Goal: Register for event/course

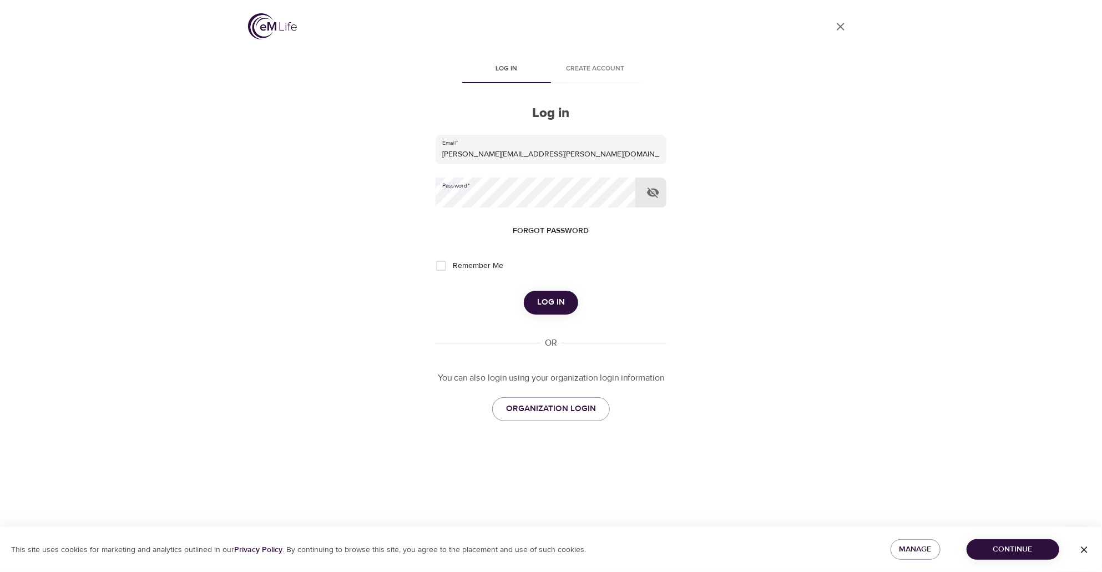
click at [524, 291] on button "Log in" at bounding box center [551, 302] width 54 height 23
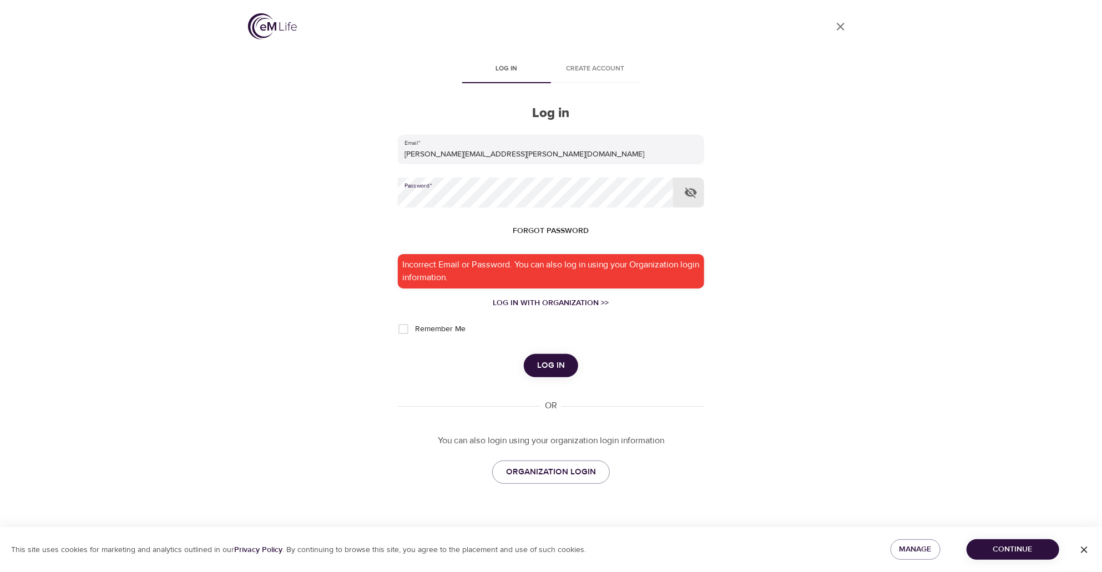
click at [524, 354] on button "Log in" at bounding box center [551, 365] width 54 height 23
click at [692, 190] on icon "button" at bounding box center [691, 193] width 12 height 11
click at [524, 354] on button "Log in" at bounding box center [551, 365] width 54 height 23
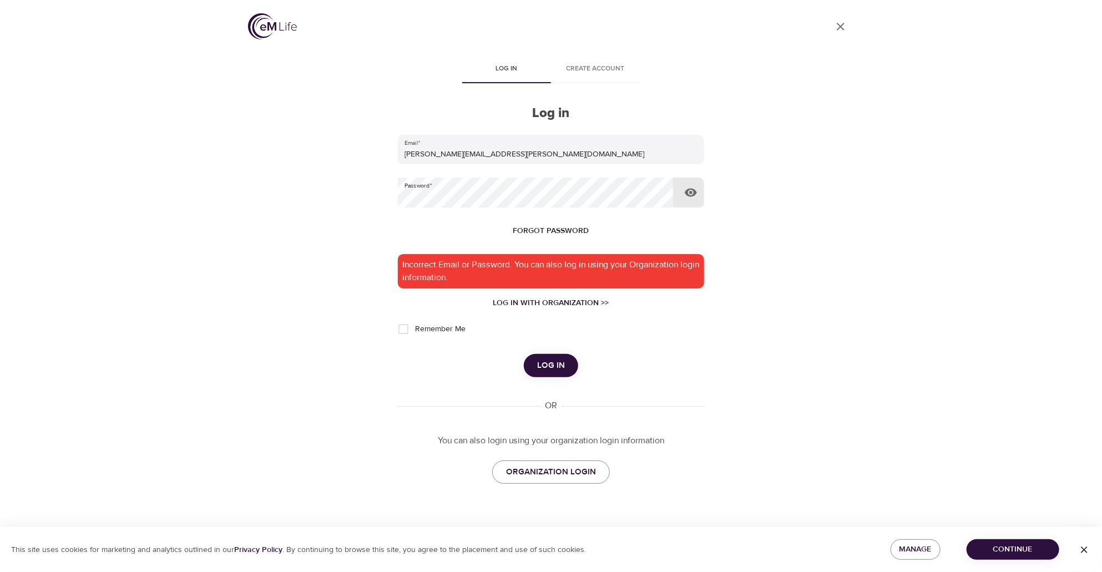
click at [524, 354] on button "Log in" at bounding box center [551, 365] width 54 height 23
click at [538, 228] on span "Forgot password" at bounding box center [551, 231] width 76 height 14
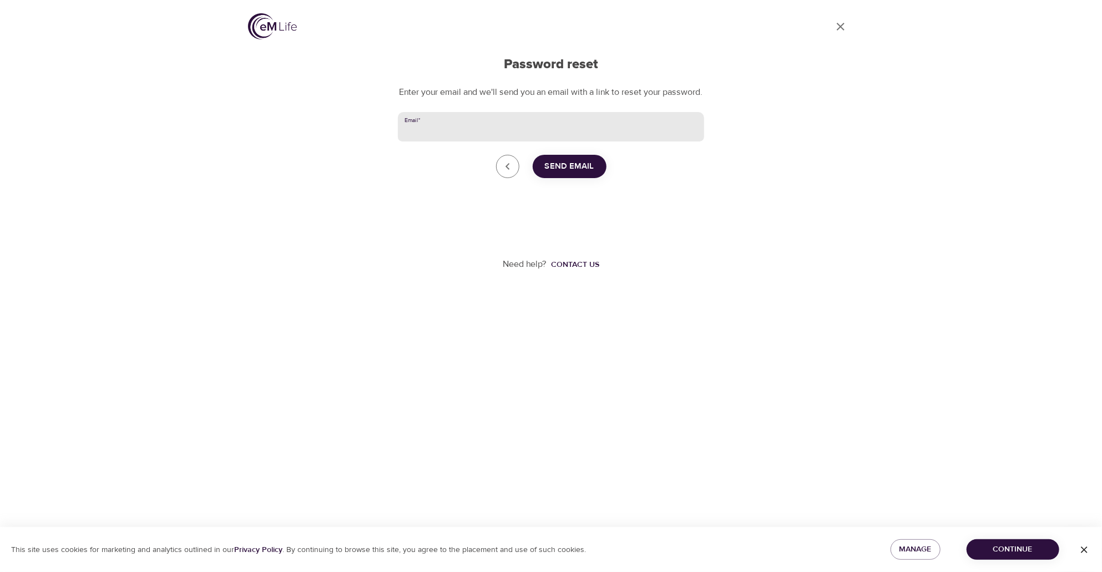
click at [477, 140] on input "Email   *" at bounding box center [551, 127] width 306 height 30
type input "stephanie.jett@cnoinc.com"
click at [553, 174] on span "Send Email" at bounding box center [569, 166] width 49 height 14
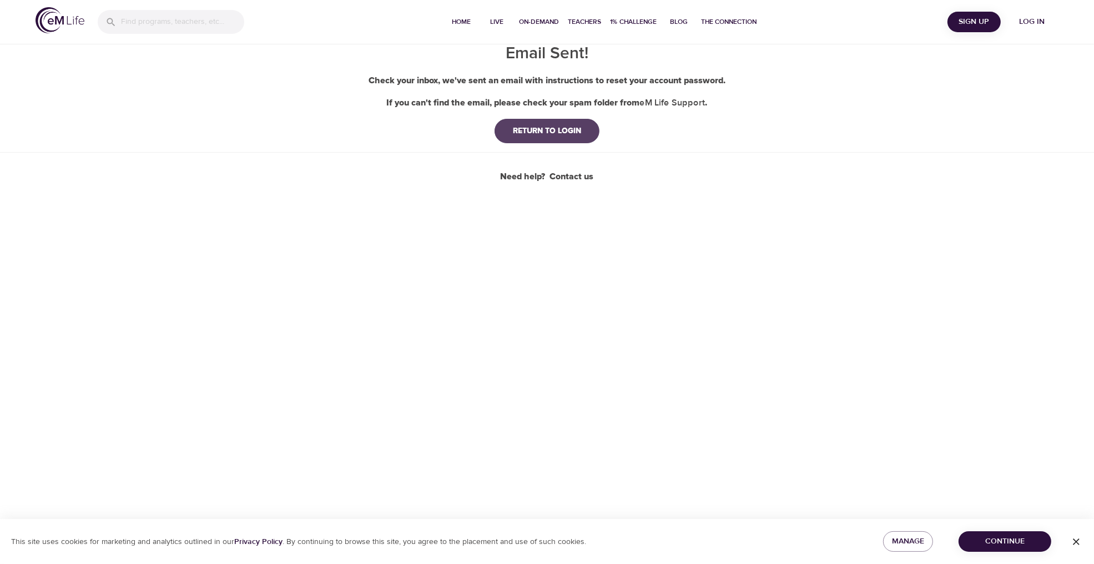
click at [570, 131] on div "RETURN TO LOGIN" at bounding box center [547, 130] width 86 height 11
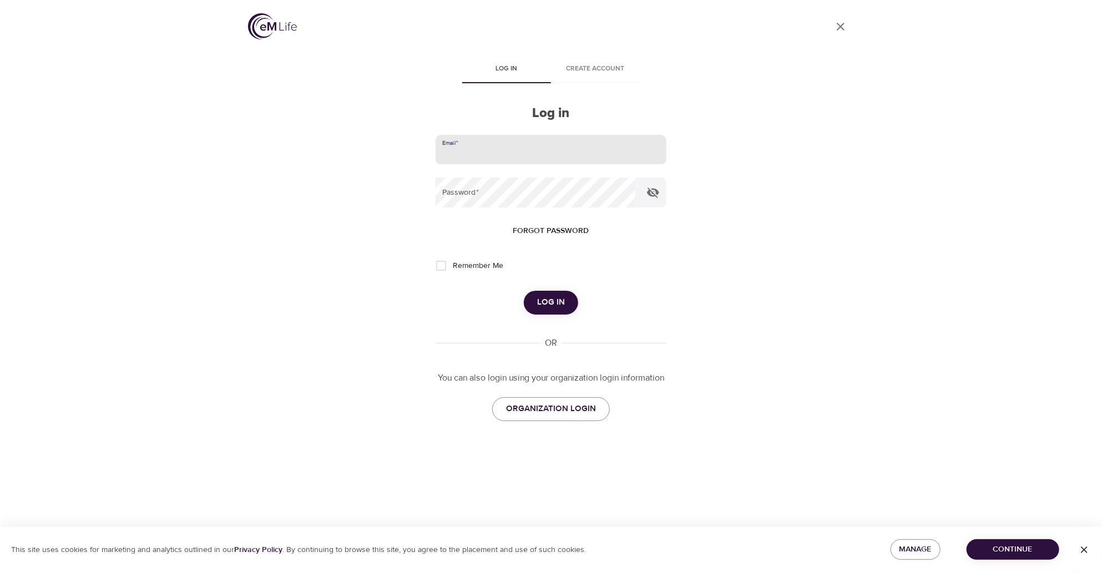
click at [456, 156] on input "email" at bounding box center [551, 150] width 231 height 30
type input "stephanie.jett@cnoinc.com"
click at [524, 291] on button "Log in" at bounding box center [551, 302] width 54 height 23
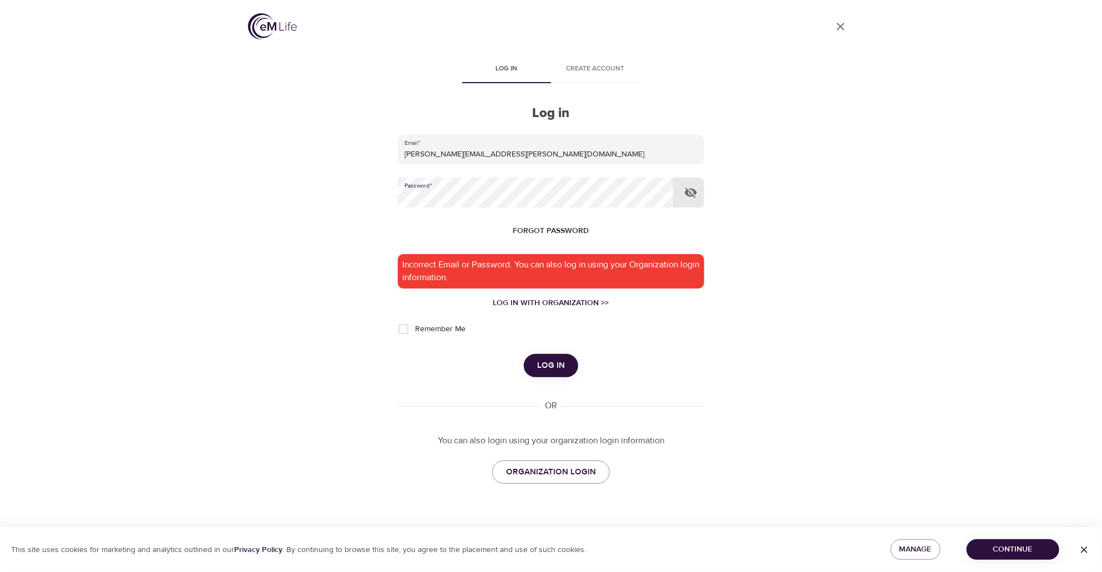
click at [692, 194] on icon "button" at bounding box center [690, 192] width 13 height 13
click at [524, 354] on button "Log in" at bounding box center [551, 365] width 54 height 23
click at [627, 373] on div "Log in" at bounding box center [551, 365] width 306 height 23
click at [524, 354] on button "Log in" at bounding box center [551, 365] width 54 height 23
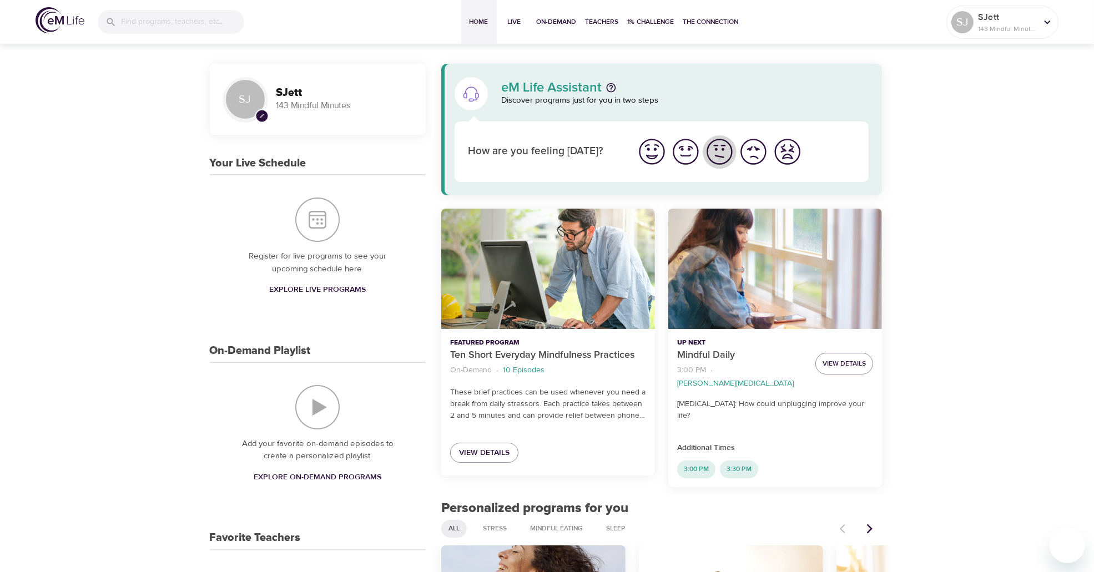
click at [717, 150] on img "I'm feeling ok" at bounding box center [719, 151] width 31 height 31
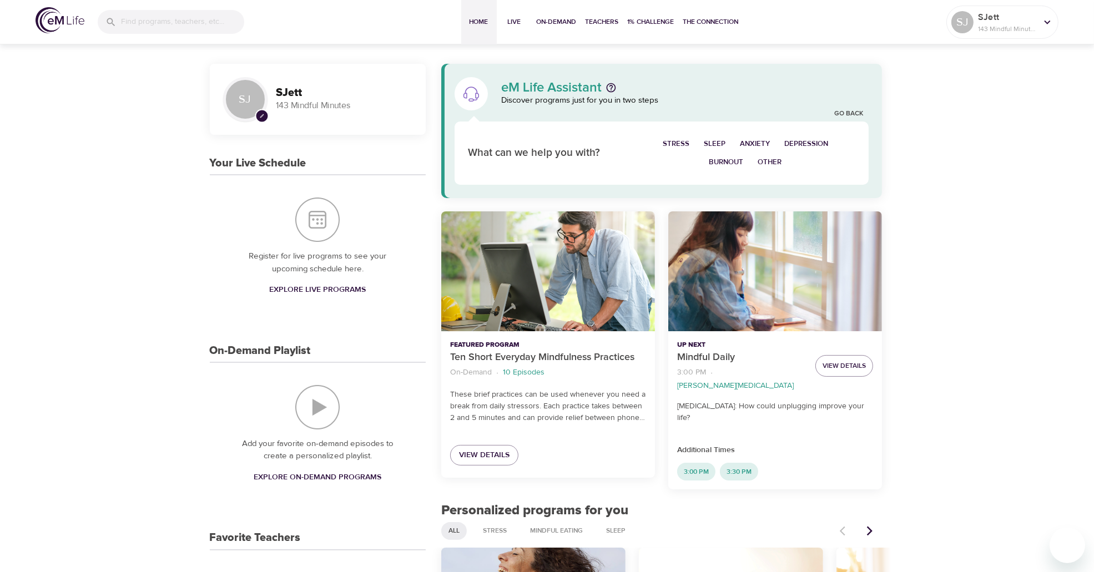
click at [718, 143] on span "Sleep" at bounding box center [715, 144] width 22 height 13
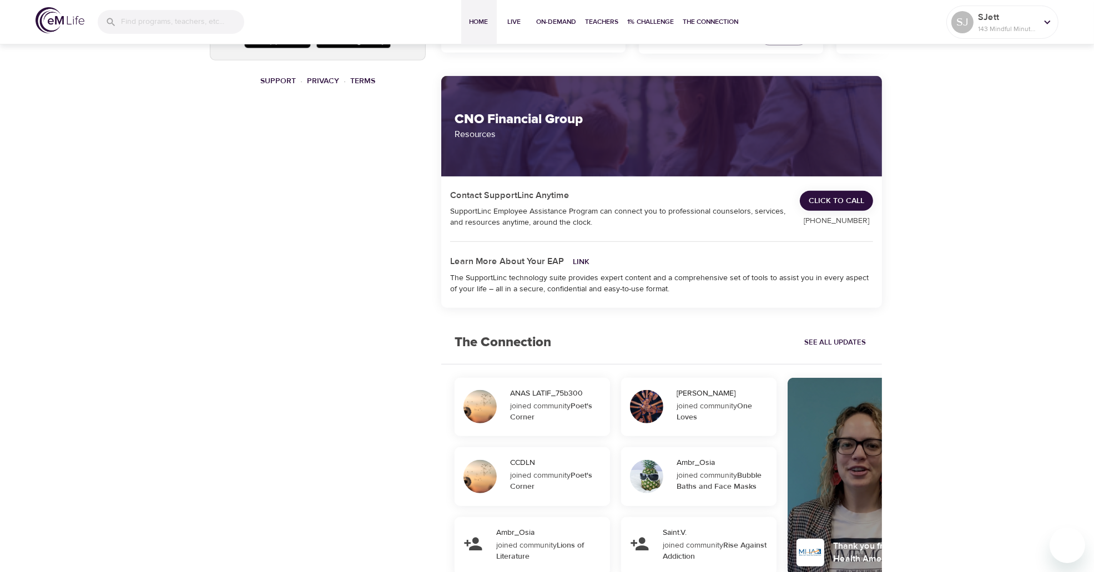
scroll to position [666, 0]
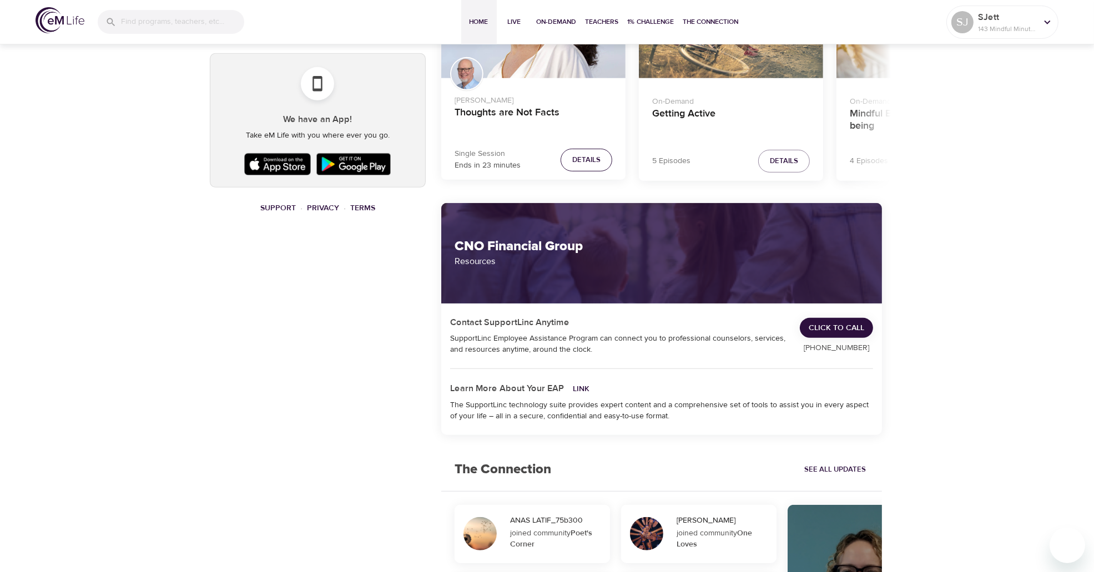
click at [574, 154] on span "Details" at bounding box center [586, 160] width 28 height 13
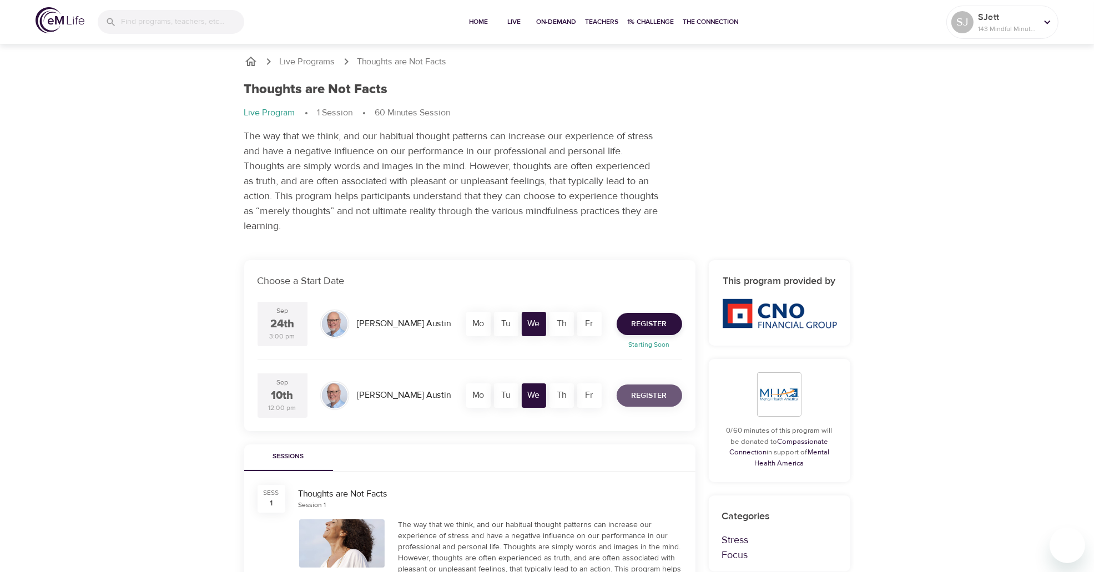
click at [641, 399] on span "Register" at bounding box center [649, 396] width 36 height 14
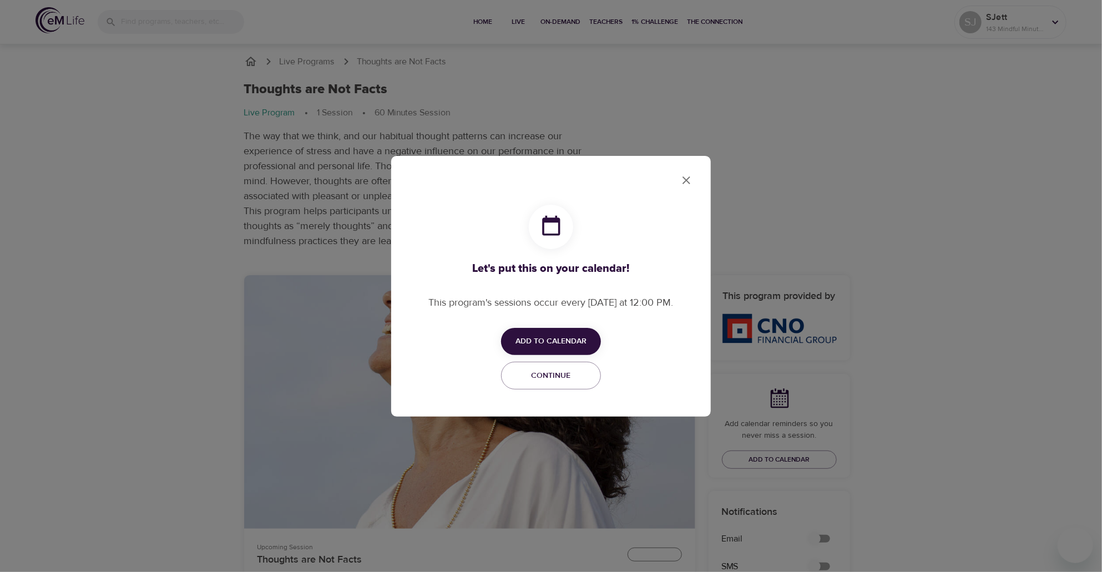
checkbox input "true"
click at [541, 339] on span "Add to Calendar" at bounding box center [550, 342] width 71 height 14
click at [542, 381] on span "Outlook" at bounding box center [558, 384] width 34 height 15
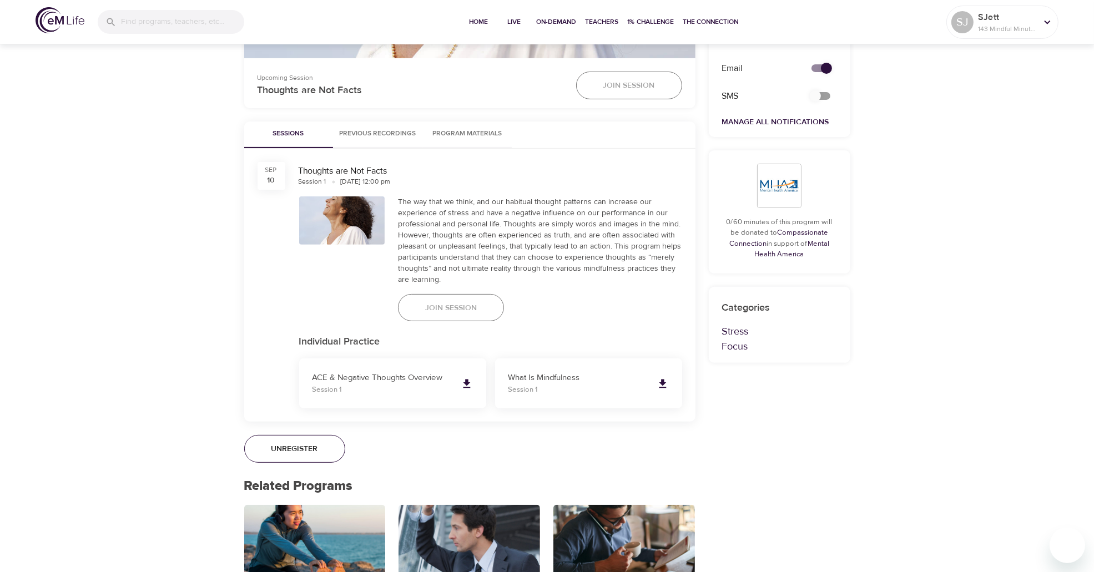
scroll to position [499, 0]
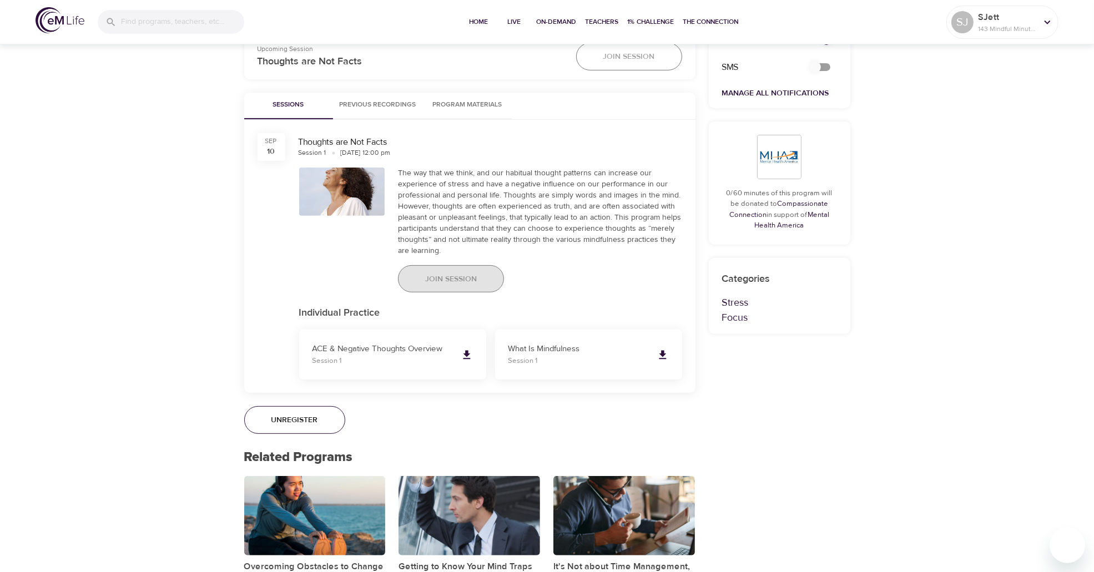
click at [445, 278] on span "Join Session" at bounding box center [451, 279] width 52 height 14
